Goal: Transaction & Acquisition: Purchase product/service

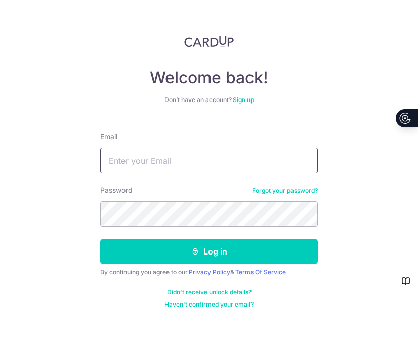
click at [193, 164] on input "Email" at bounding box center [208, 160] width 217 height 25
type input "[EMAIL_ADDRESS][DOMAIN_NAME]"
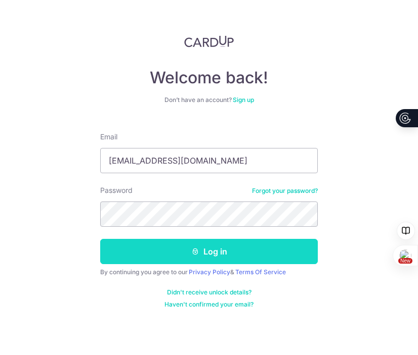
click at [275, 252] on button "Log in" at bounding box center [208, 251] width 217 height 25
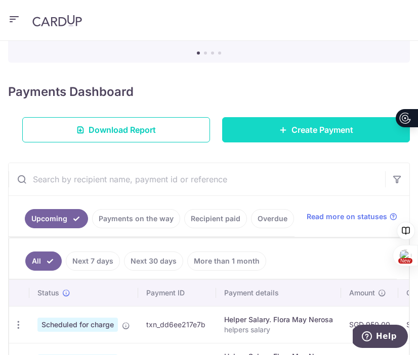
scroll to position [134, 0]
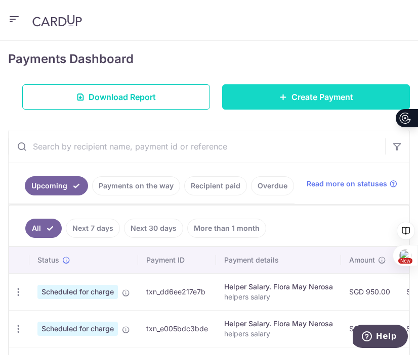
click at [330, 87] on link "Create Payment" at bounding box center [316, 96] width 188 height 25
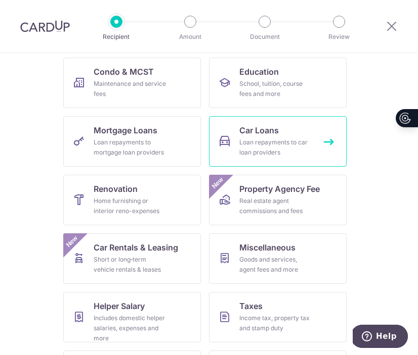
scroll to position [161, 0]
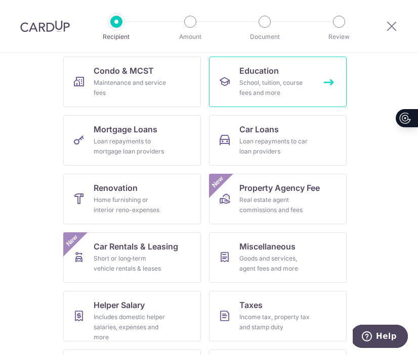
click at [279, 95] on div "School, tuition, course fees and more" at bounding box center [275, 88] width 73 height 20
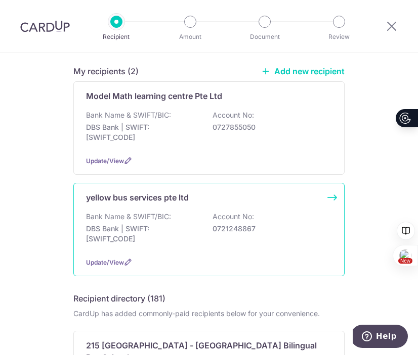
scroll to position [84, 0]
click at [250, 237] on div "Bank Name & SWIFT/BIC: DBS Bank | SWIFT: DBSSSGSGXXX Account No: 0721248867" at bounding box center [209, 229] width 246 height 37
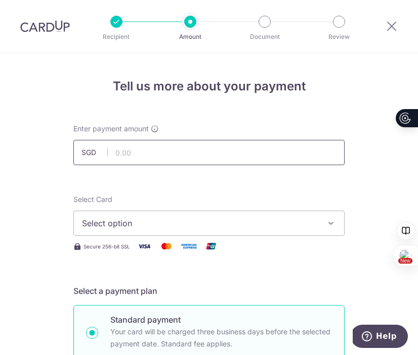
click at [217, 159] on input "text" at bounding box center [208, 152] width 271 height 25
type input "2,558.55"
click at [228, 223] on span "Select option" at bounding box center [200, 223] width 236 height 12
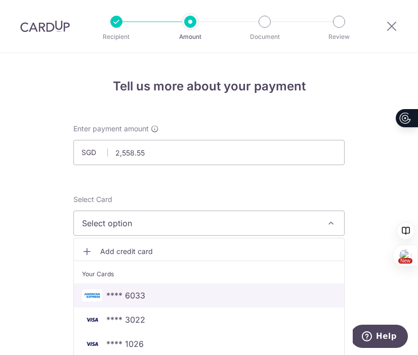
click at [226, 298] on span "**** 6033" at bounding box center [209, 296] width 254 height 12
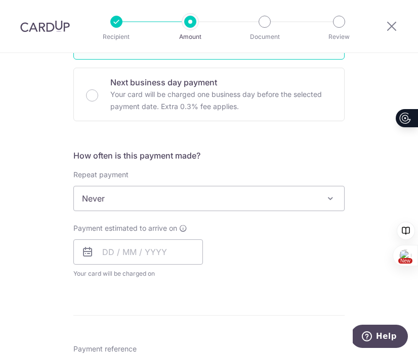
scroll to position [302, 0]
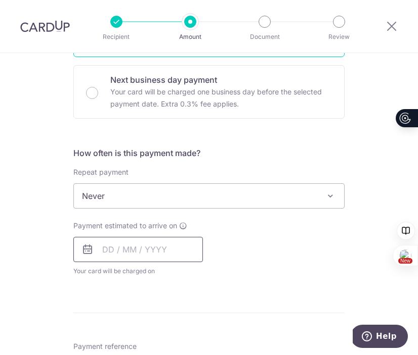
click at [155, 255] on input "text" at bounding box center [137, 249] width 129 height 25
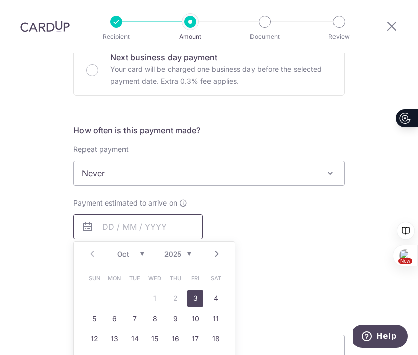
scroll to position [328, 0]
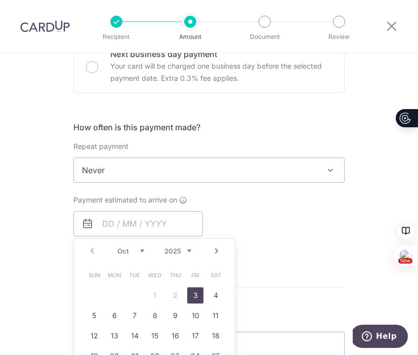
click at [195, 298] on link "3" at bounding box center [195, 296] width 16 height 16
type input "[DATE]"
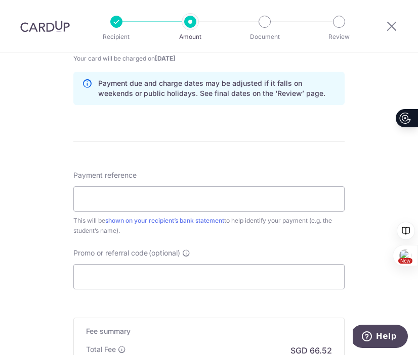
scroll to position [540, 0]
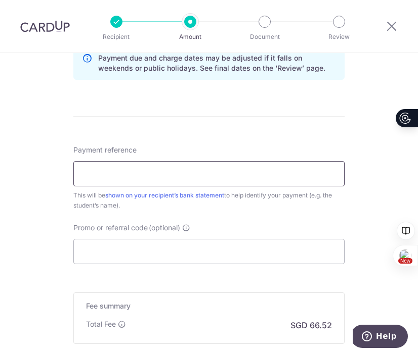
click at [220, 174] on input "Payment reference" at bounding box center [208, 173] width 271 height 25
paste input "UE1550505847"
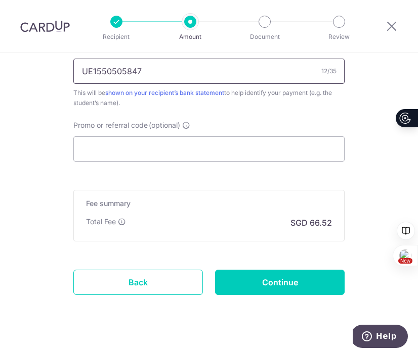
scroll to position [658, 0]
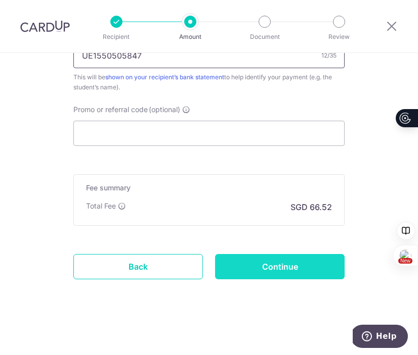
type input "UE1550505847"
click at [288, 266] on input "Continue" at bounding box center [279, 266] width 129 height 25
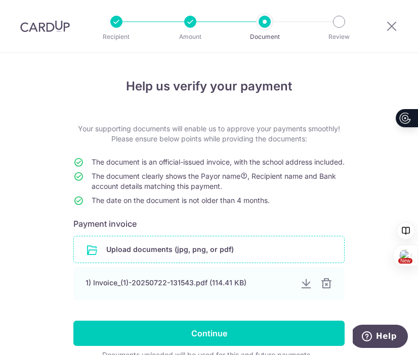
click at [284, 259] on input "file" at bounding box center [209, 250] width 270 height 26
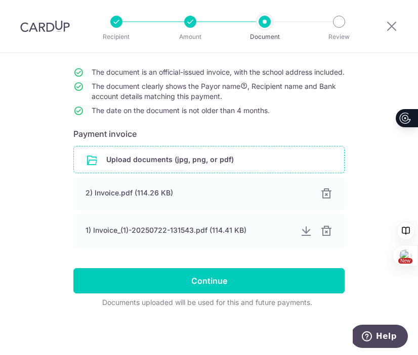
scroll to position [100, 0]
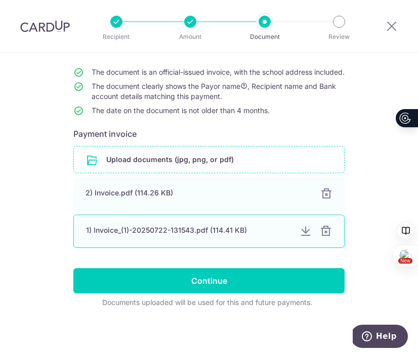
click at [328, 233] on div at bounding box center [326, 231] width 12 height 12
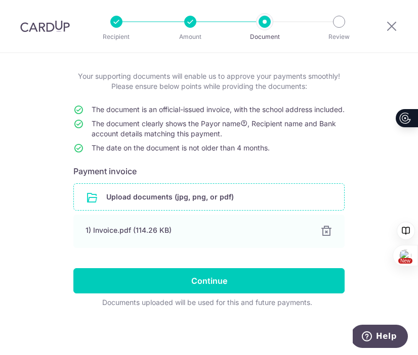
scroll to position [63, 0]
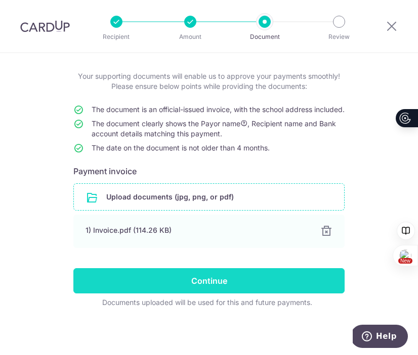
click at [302, 286] on input "Continue" at bounding box center [208, 280] width 271 height 25
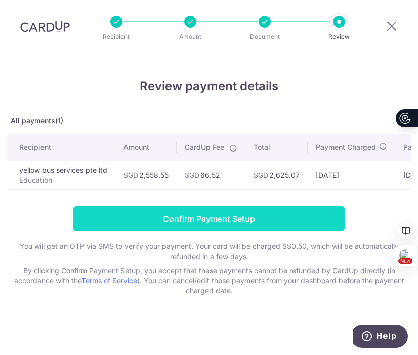
click at [287, 224] on input "Confirm Payment Setup" at bounding box center [208, 218] width 271 height 25
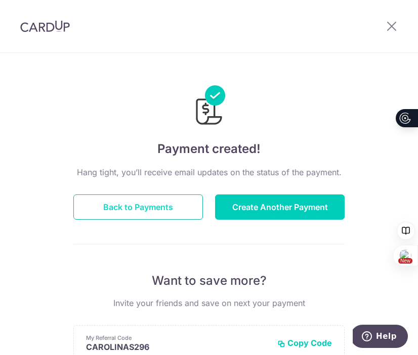
click at [175, 205] on button "Back to Payments" at bounding box center [137, 207] width 129 height 25
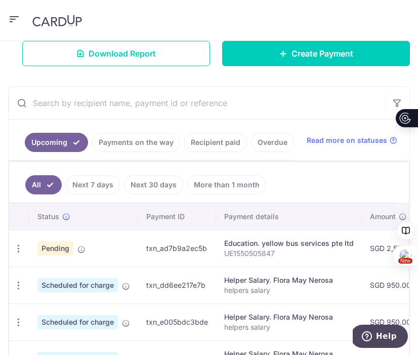
scroll to position [187, 0]
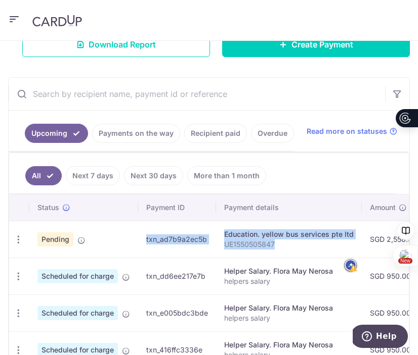
drag, startPoint x: 291, startPoint y: 245, endPoint x: 136, endPoint y: 240, distance: 155.3
click at [136, 240] on tr "Update payment Cancel payment Pending txn_ad7b9a2ec5b Education. yellow bus ser…" at bounding box center [382, 239] width 747 height 37
copy tr "txn_ad7b9a2ec5b Education. yellow bus services pte ltd UE1550505847"
